Goal: Information Seeking & Learning: Learn about a topic

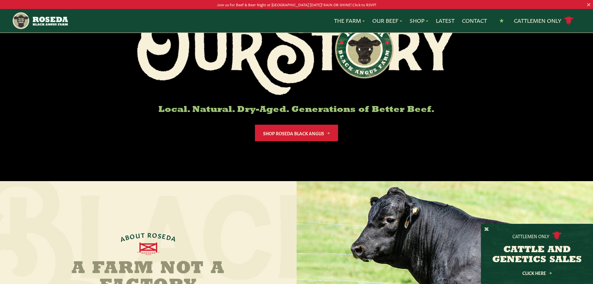
scroll to position [93, 0]
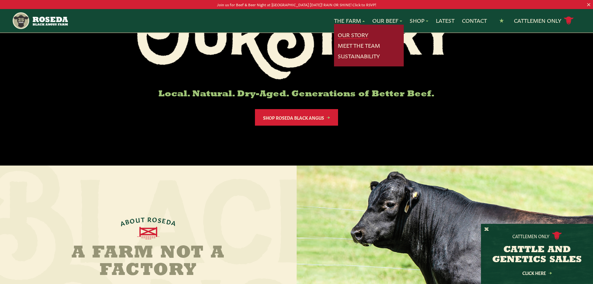
click at [351, 32] on link "Our Story" at bounding box center [353, 35] width 30 height 8
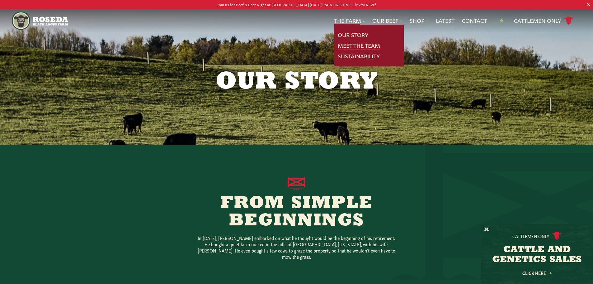
click at [352, 45] on link "Meet The Team" at bounding box center [359, 45] width 42 height 8
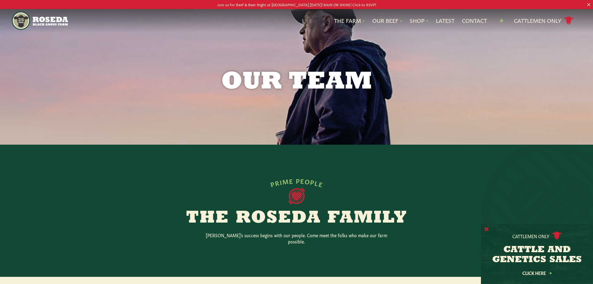
click at [485, 227] on button "X" at bounding box center [486, 229] width 4 height 7
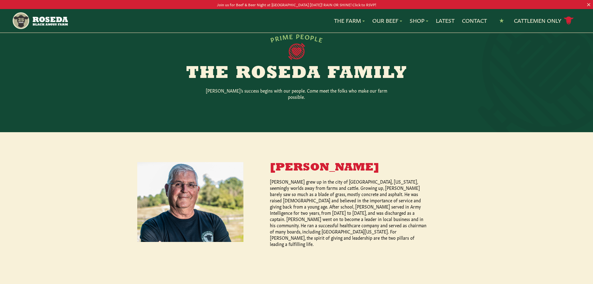
scroll to position [156, 0]
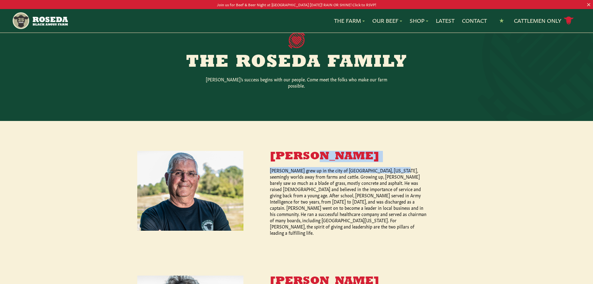
drag, startPoint x: 272, startPoint y: 149, endPoint x: 392, endPoint y: 157, distance: 119.8
click at [392, 157] on div "[PERSON_NAME] [PERSON_NAME] grew up in the city of [GEOGRAPHIC_DATA], [US_STATE…" at bounding box center [336, 193] width 186 height 85
click at [347, 167] on p "[PERSON_NAME] grew up in the city of [GEOGRAPHIC_DATA], [US_STATE], seemingly w…" at bounding box center [349, 201] width 159 height 68
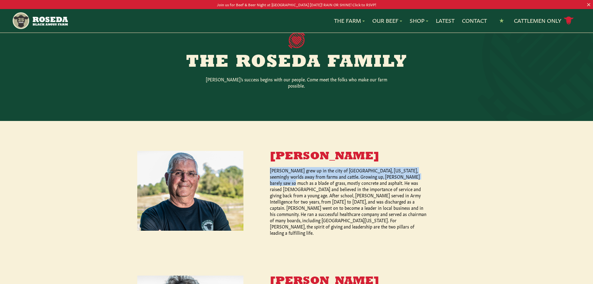
drag, startPoint x: 271, startPoint y: 166, endPoint x: 413, endPoint y: 168, distance: 142.2
click at [413, 168] on p "[PERSON_NAME] grew up in the city of [GEOGRAPHIC_DATA], [US_STATE], seemingly w…" at bounding box center [349, 201] width 159 height 68
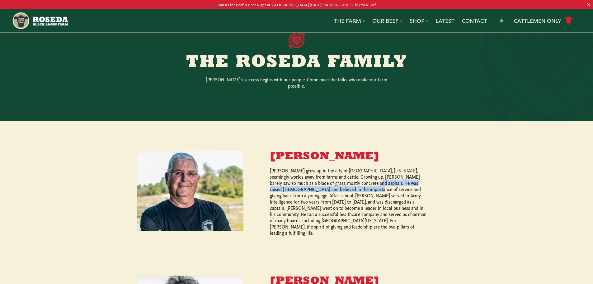
click at [348, 181] on p "[PERSON_NAME] grew up in the city of [GEOGRAPHIC_DATA], [US_STATE], seemingly w…" at bounding box center [349, 201] width 159 height 68
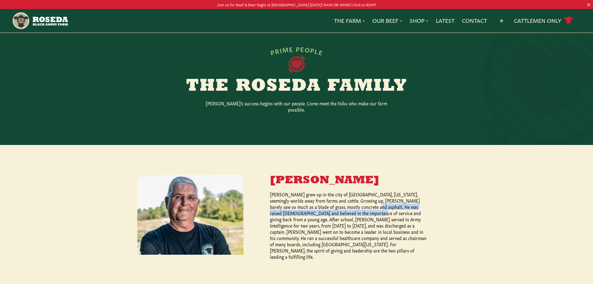
scroll to position [124, 0]
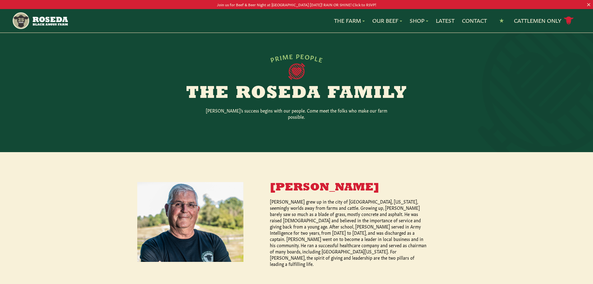
click at [312, 198] on p "[PERSON_NAME] grew up in the city of [GEOGRAPHIC_DATA], [US_STATE], seemingly w…" at bounding box center [349, 232] width 159 height 68
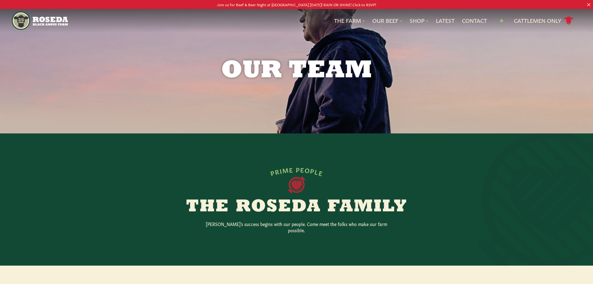
scroll to position [0, 0]
